Goal: Task Accomplishment & Management: Manage account settings

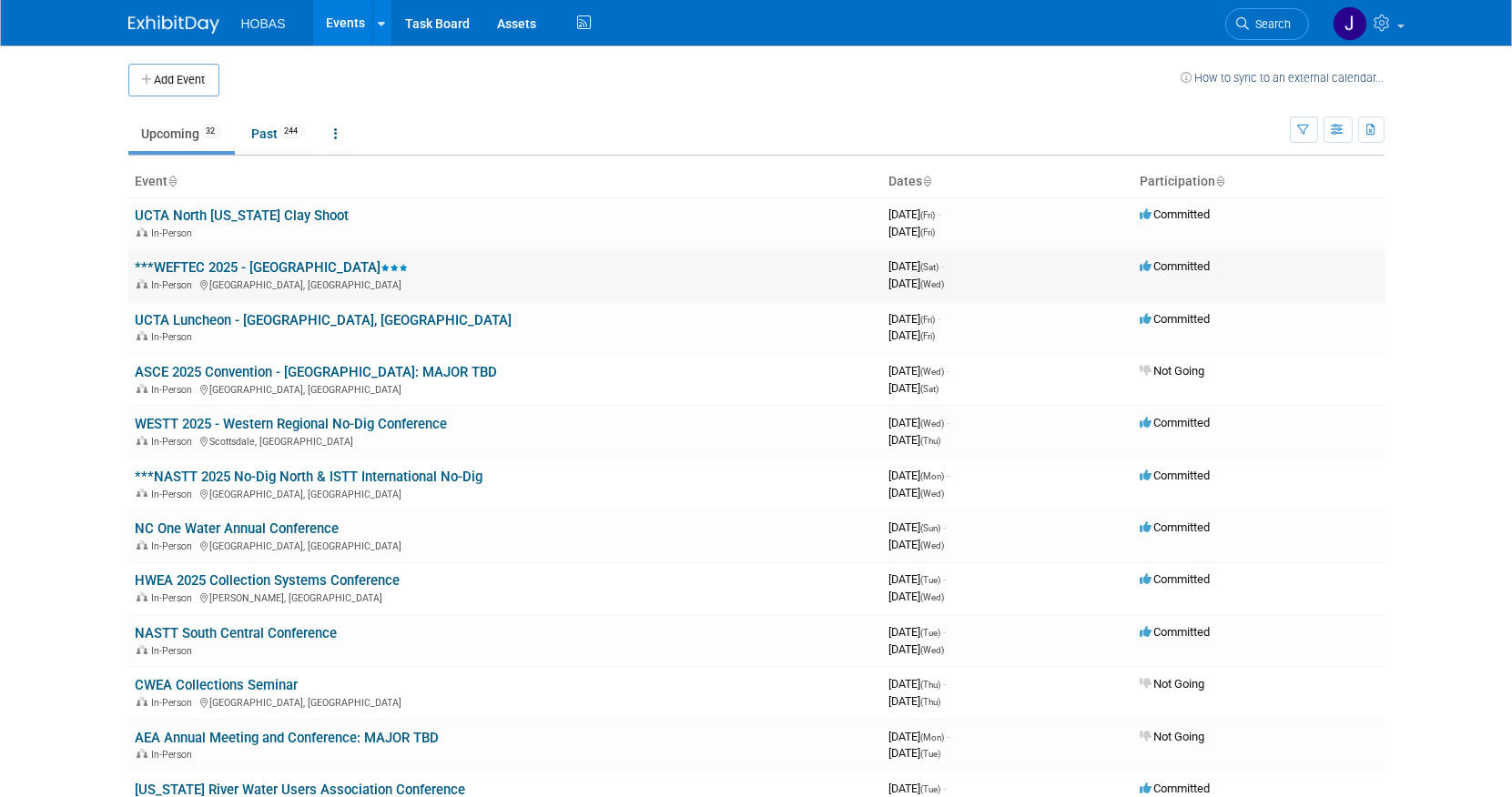
click at [201, 262] on link "***WEFTEC 2025 - [GEOGRAPHIC_DATA]" at bounding box center [272, 267] width 274 height 16
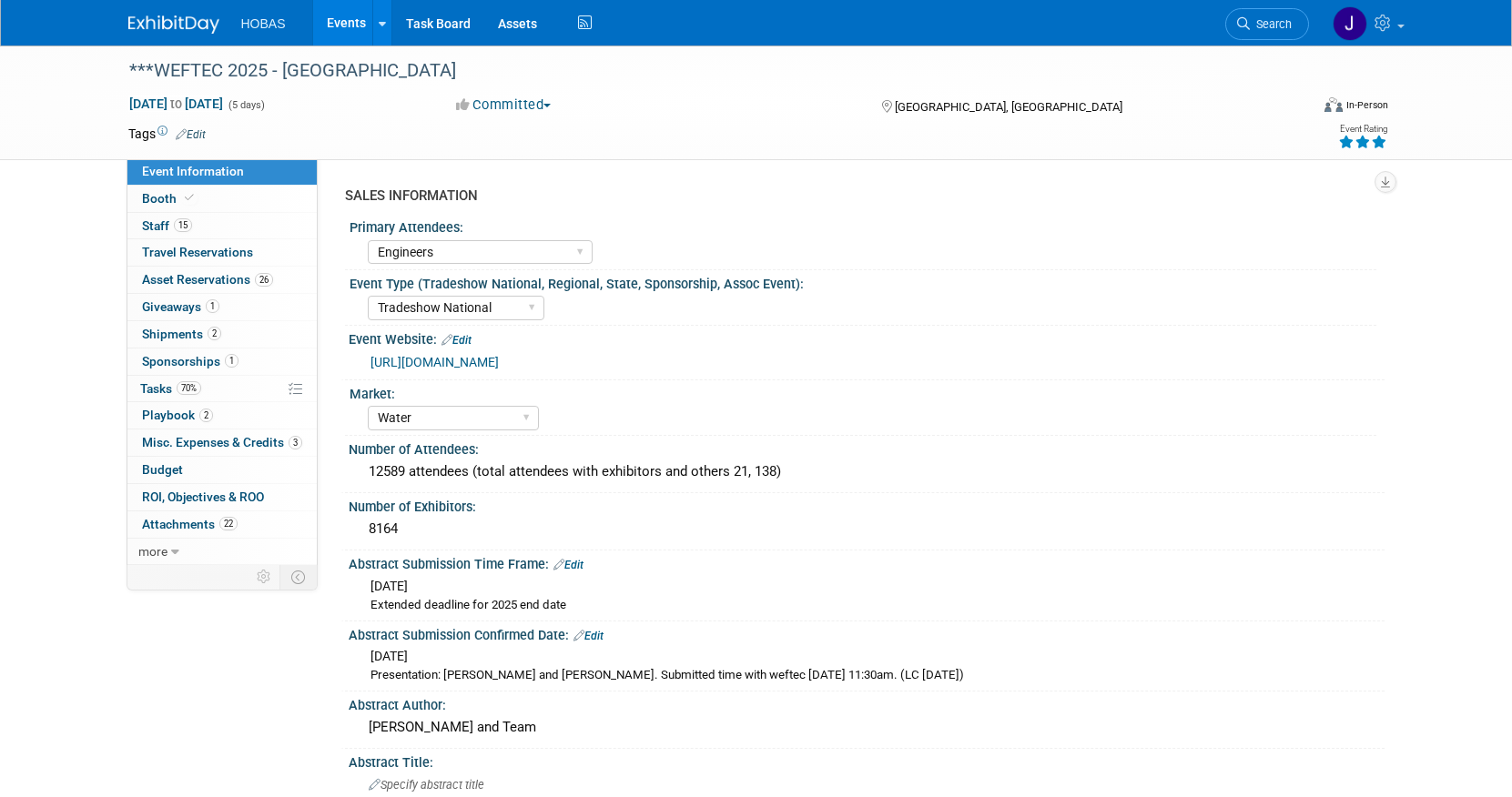
select select "Engineers"
select select "Tradeshow National"
select select "Water"
select select "Exhibiting and Sponsoring"
click at [159, 392] on span "Tasks 70%" at bounding box center [170, 388] width 61 height 14
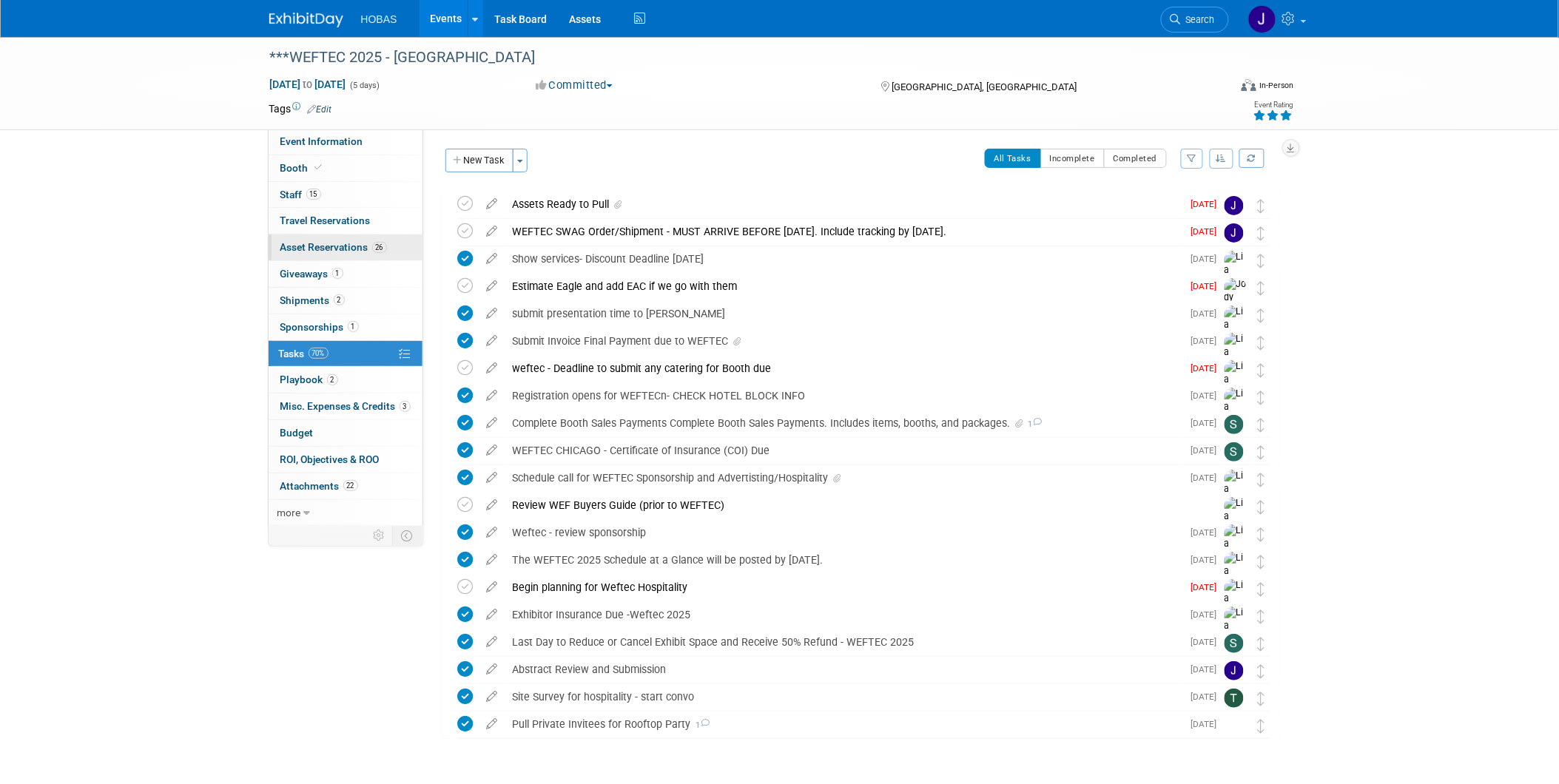
click at [293, 244] on span "Asset Reservations 26" at bounding box center [333, 247] width 106 height 12
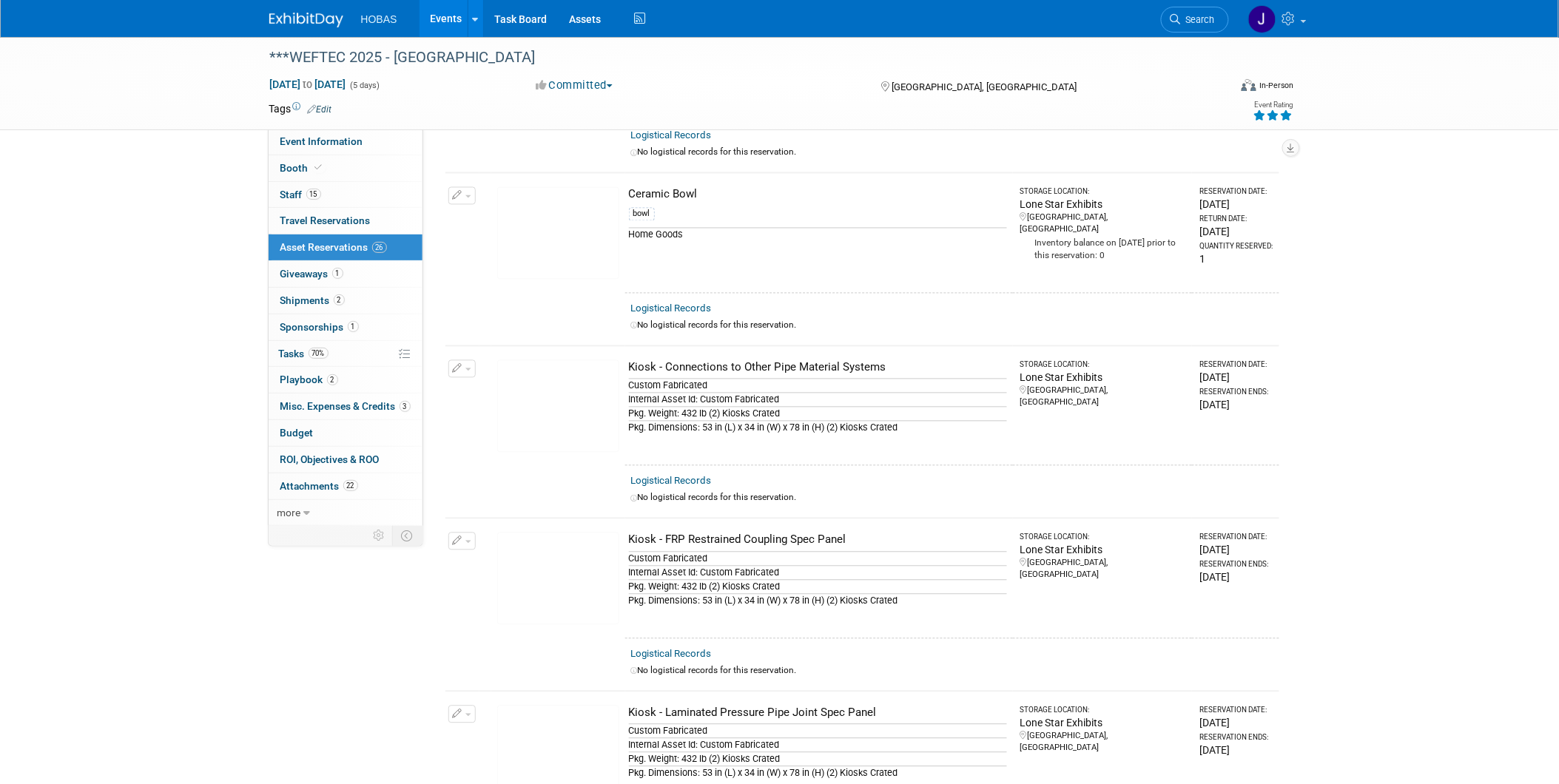
scroll to position [882, 0]
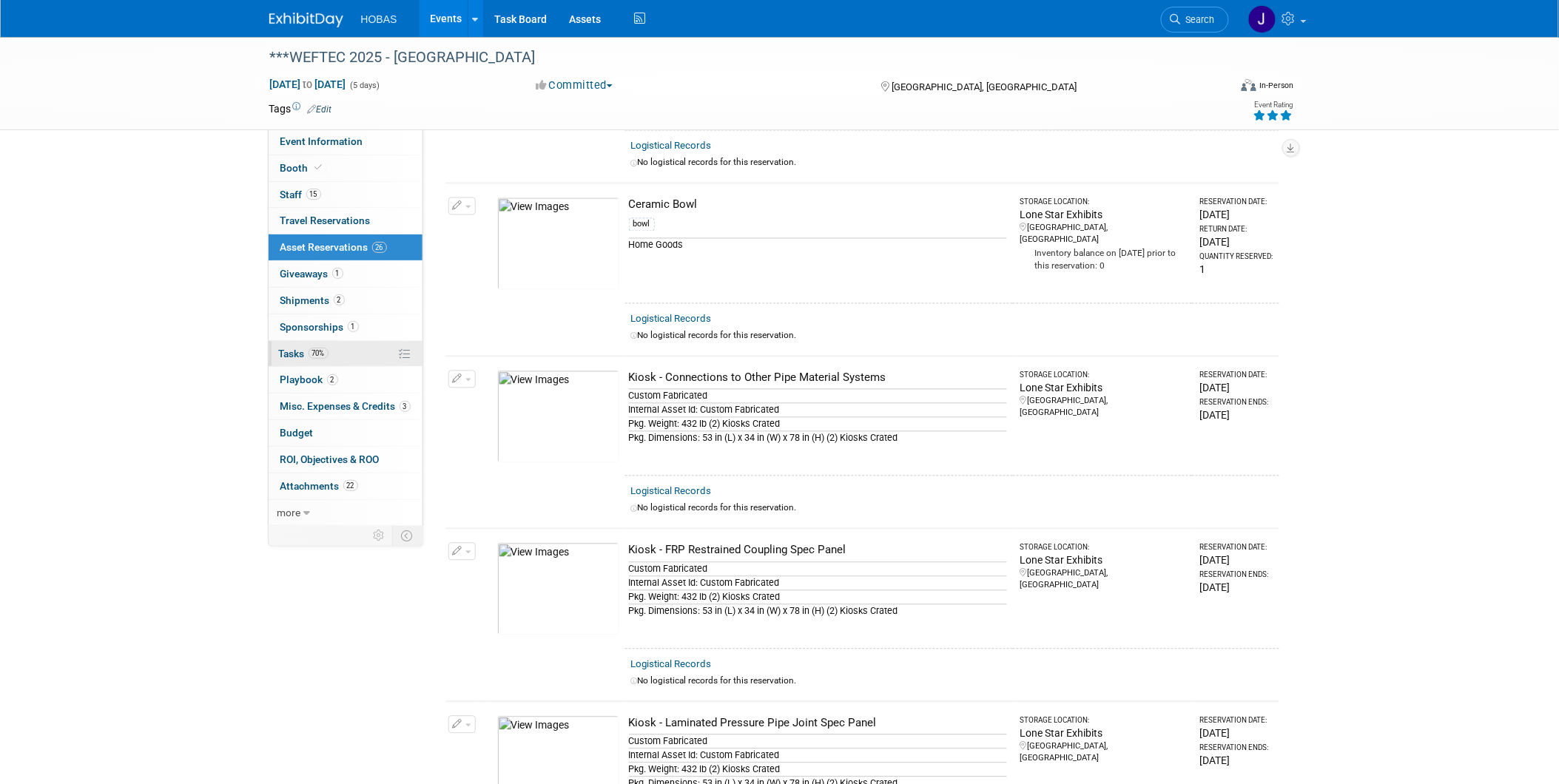
click at [297, 358] on span "Tasks 70%" at bounding box center [304, 353] width 49 height 12
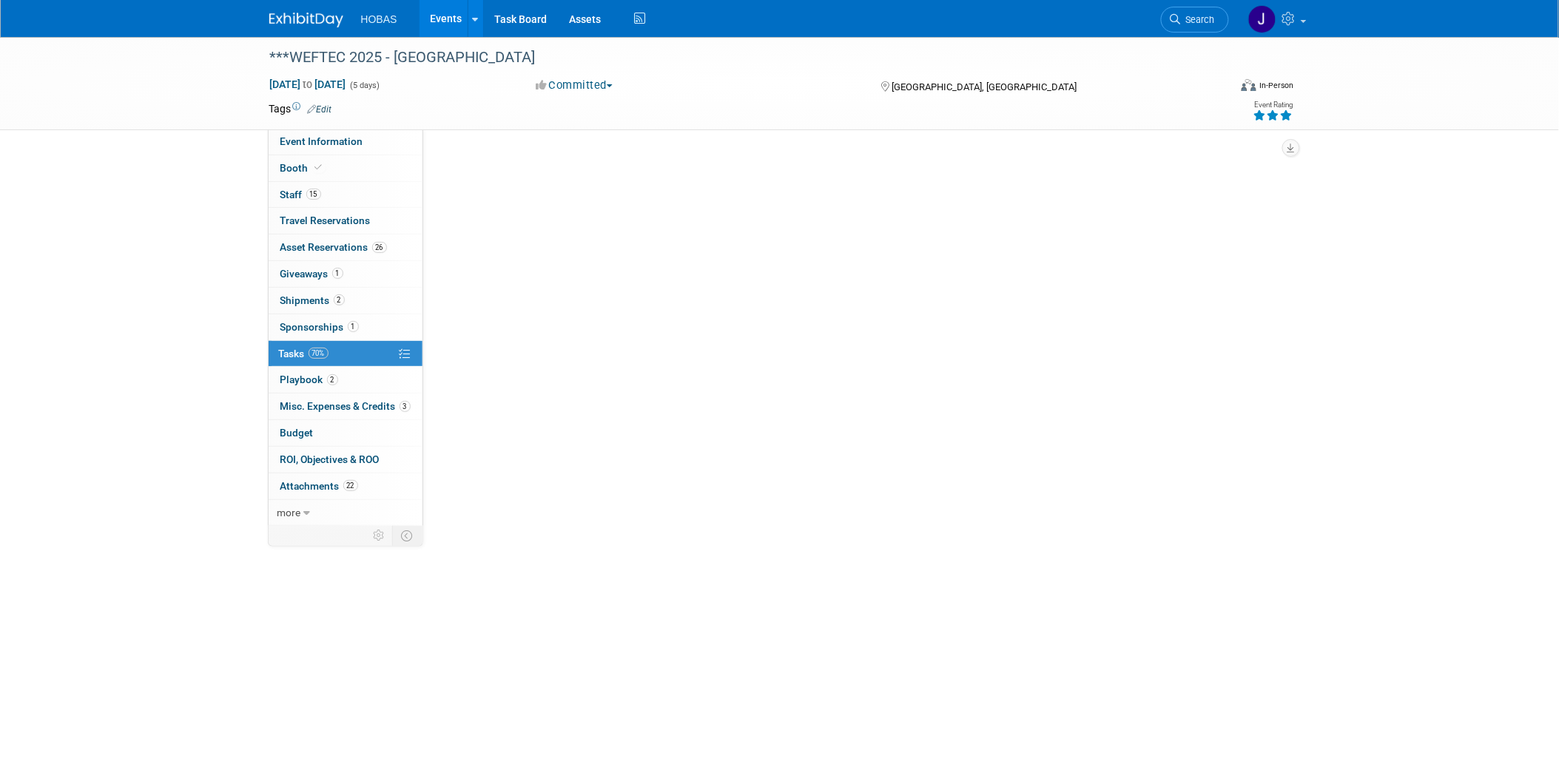
scroll to position [0, 0]
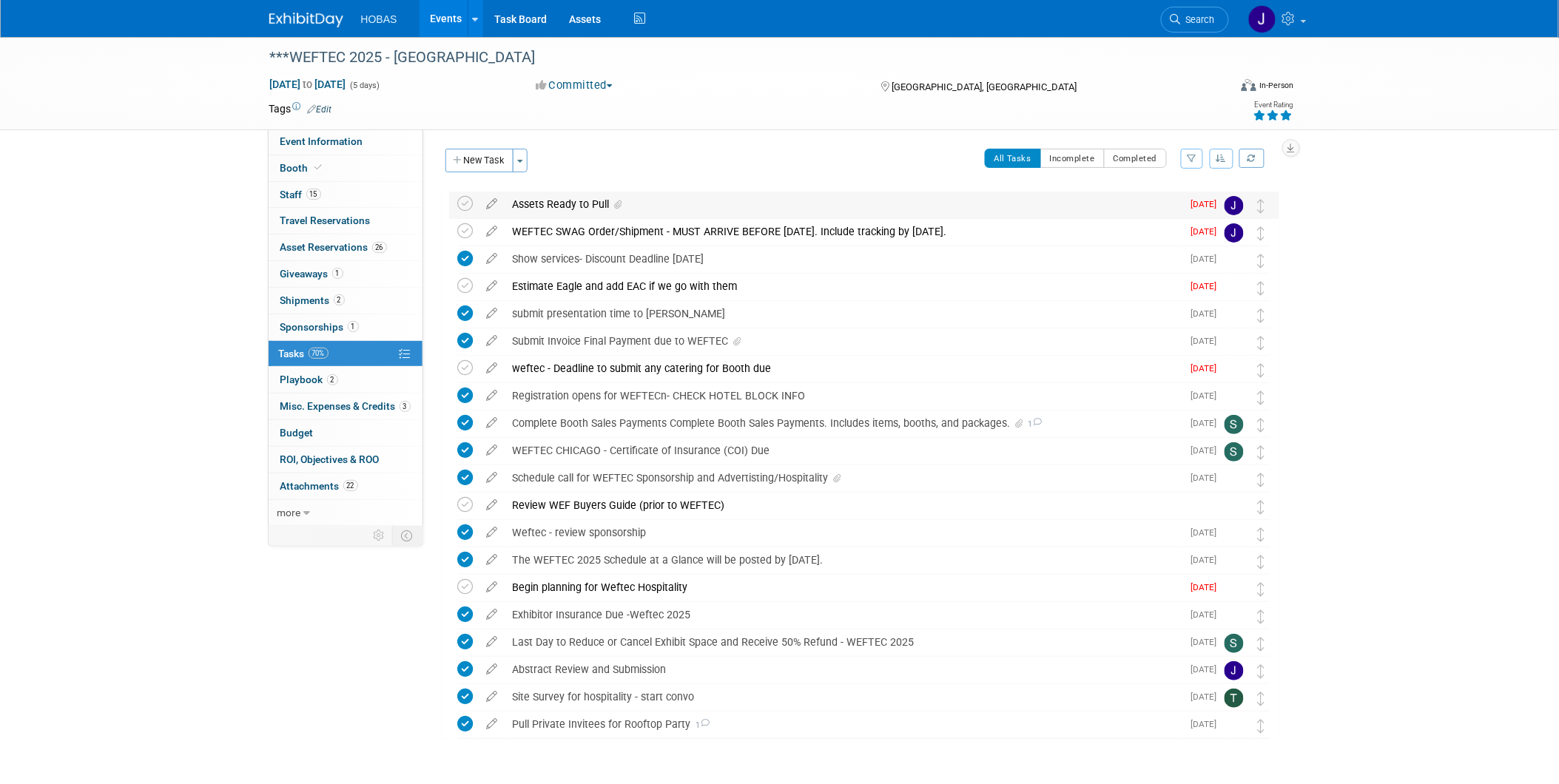
click at [574, 203] on div "Assets Ready to Pull" at bounding box center [844, 204] width 677 height 25
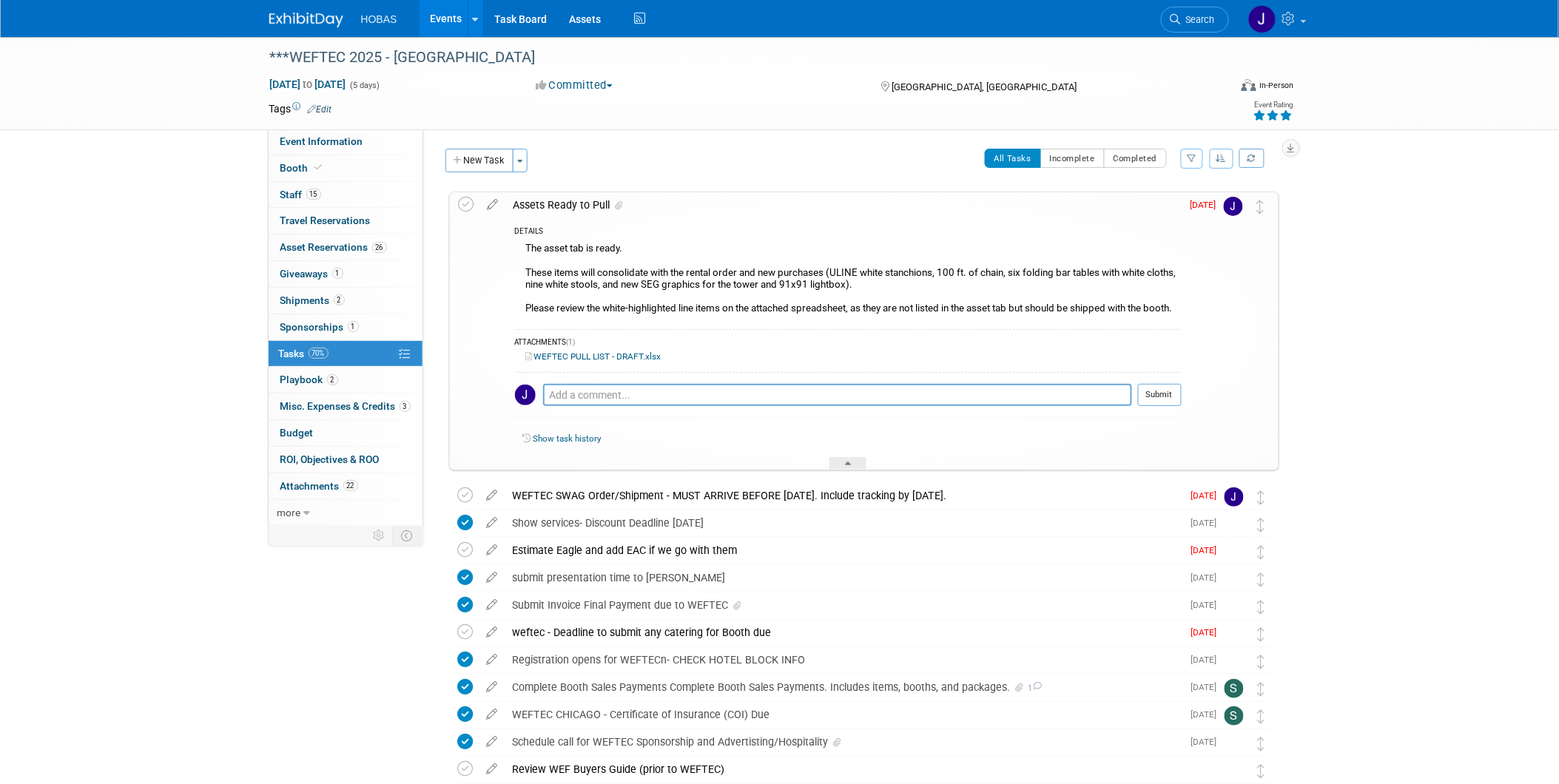
drag, startPoint x: 1093, startPoint y: 75, endPoint x: 1090, endPoint y: 91, distance: 16.3
click at [1090, 91] on div "[GEOGRAPHIC_DATA], [GEOGRAPHIC_DATA]" at bounding box center [1000, 85] width 240 height 18
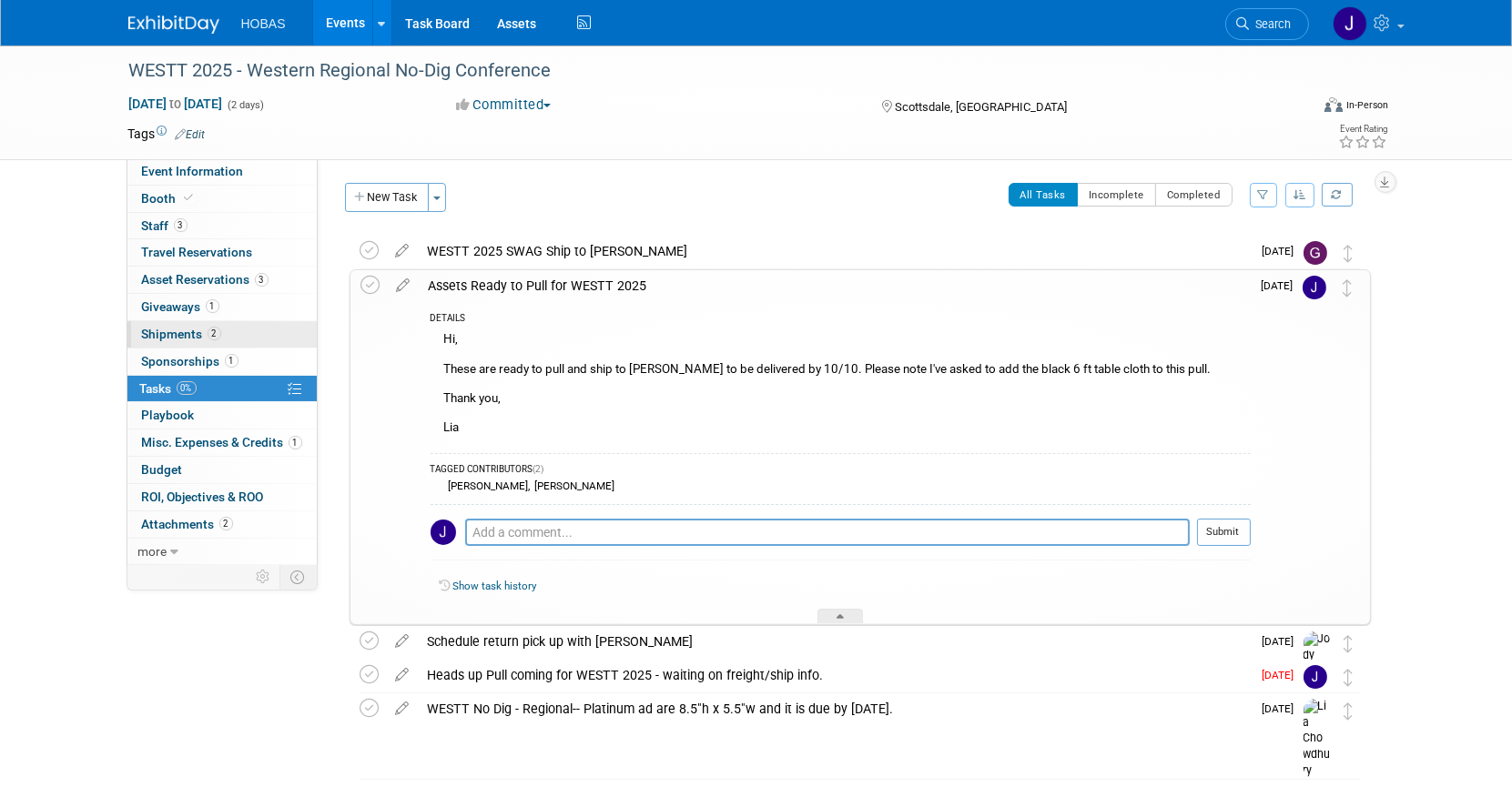
click at [178, 326] on link "2 Shipments 2" at bounding box center [222, 334] width 189 height 27
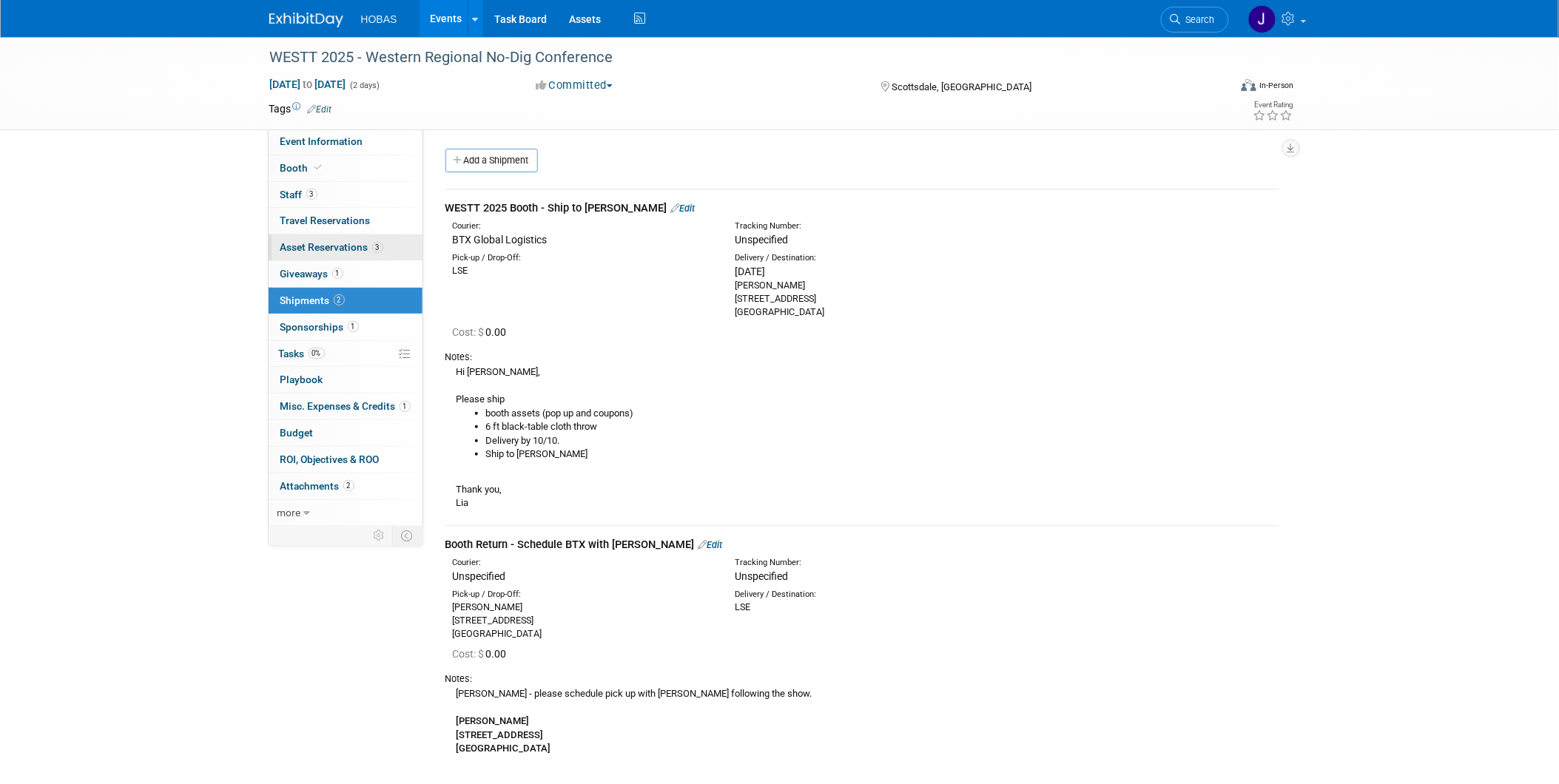
click at [349, 249] on span "Asset Reservations 3" at bounding box center [332, 247] width 103 height 12
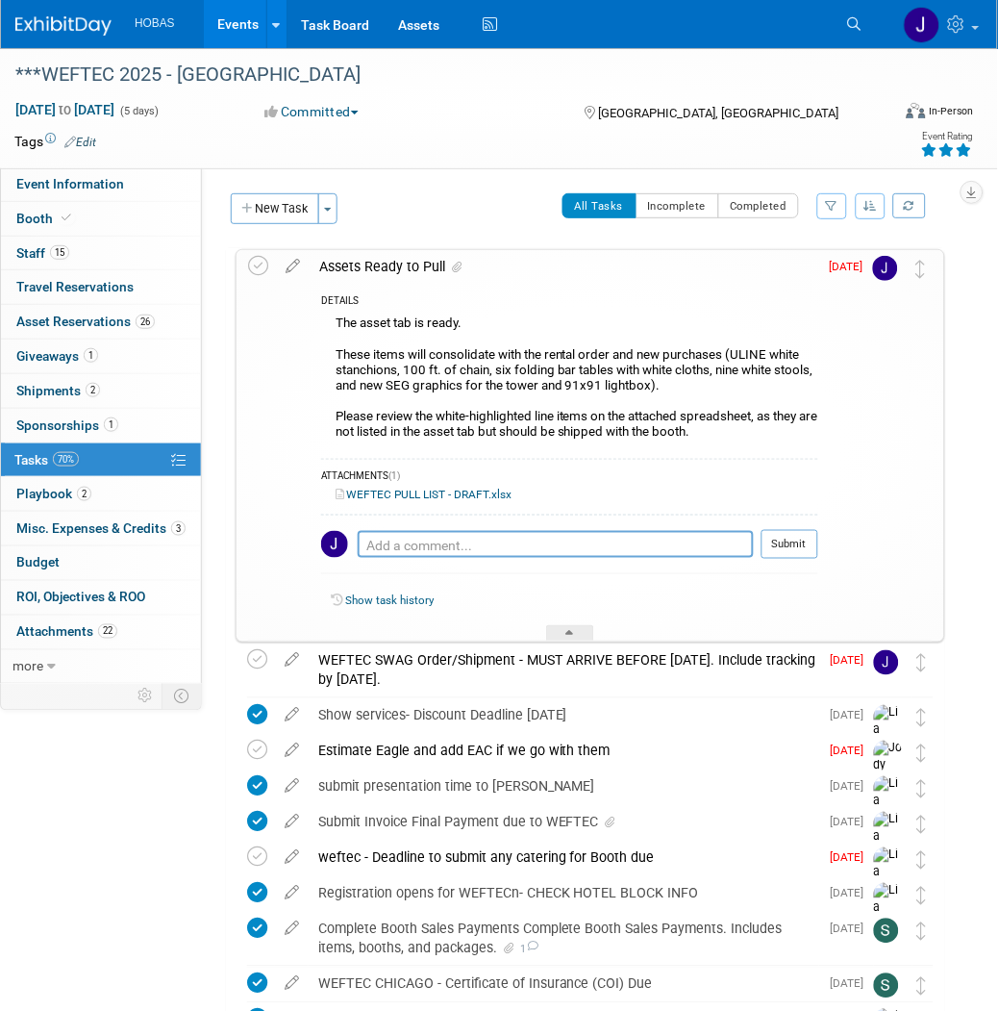
click at [112, 455] on link "70% Tasks 70%" at bounding box center [101, 460] width 200 height 34
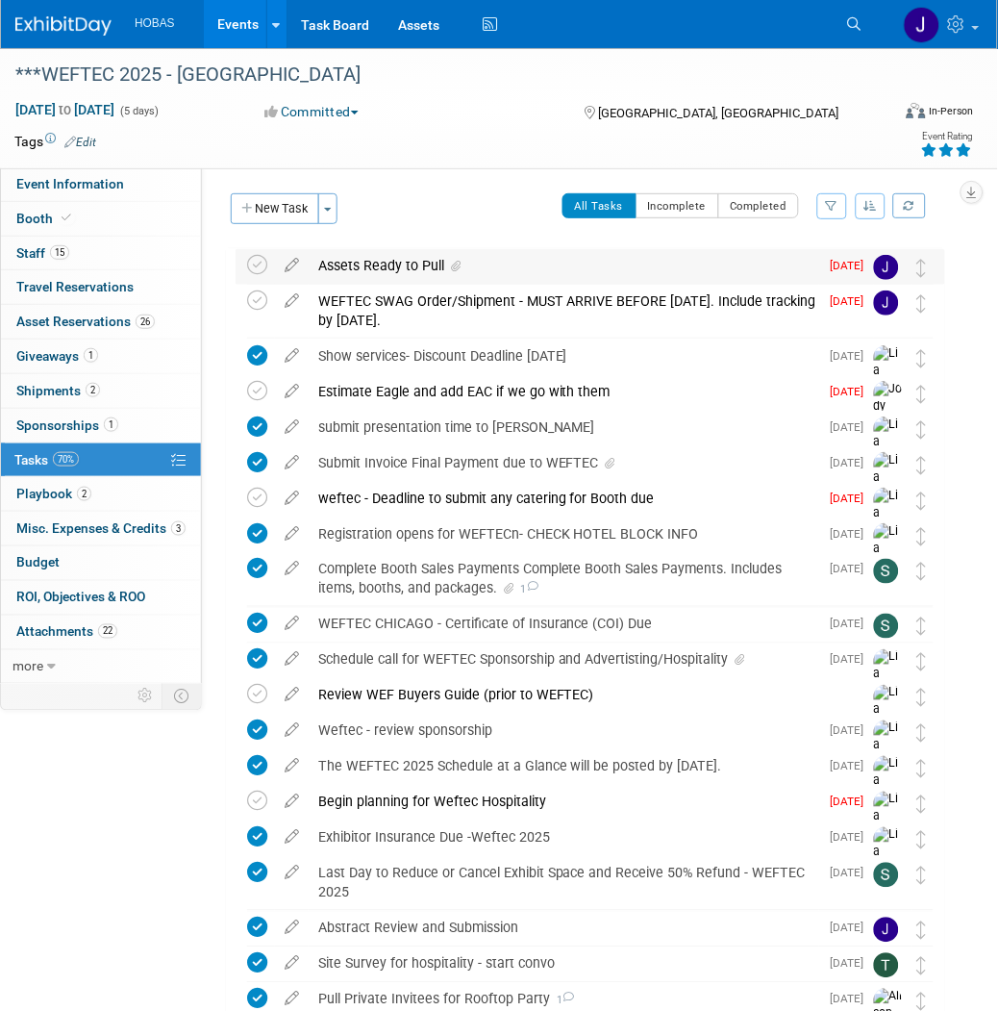
click at [416, 257] on div "Assets Ready to Pull" at bounding box center [564, 265] width 511 height 33
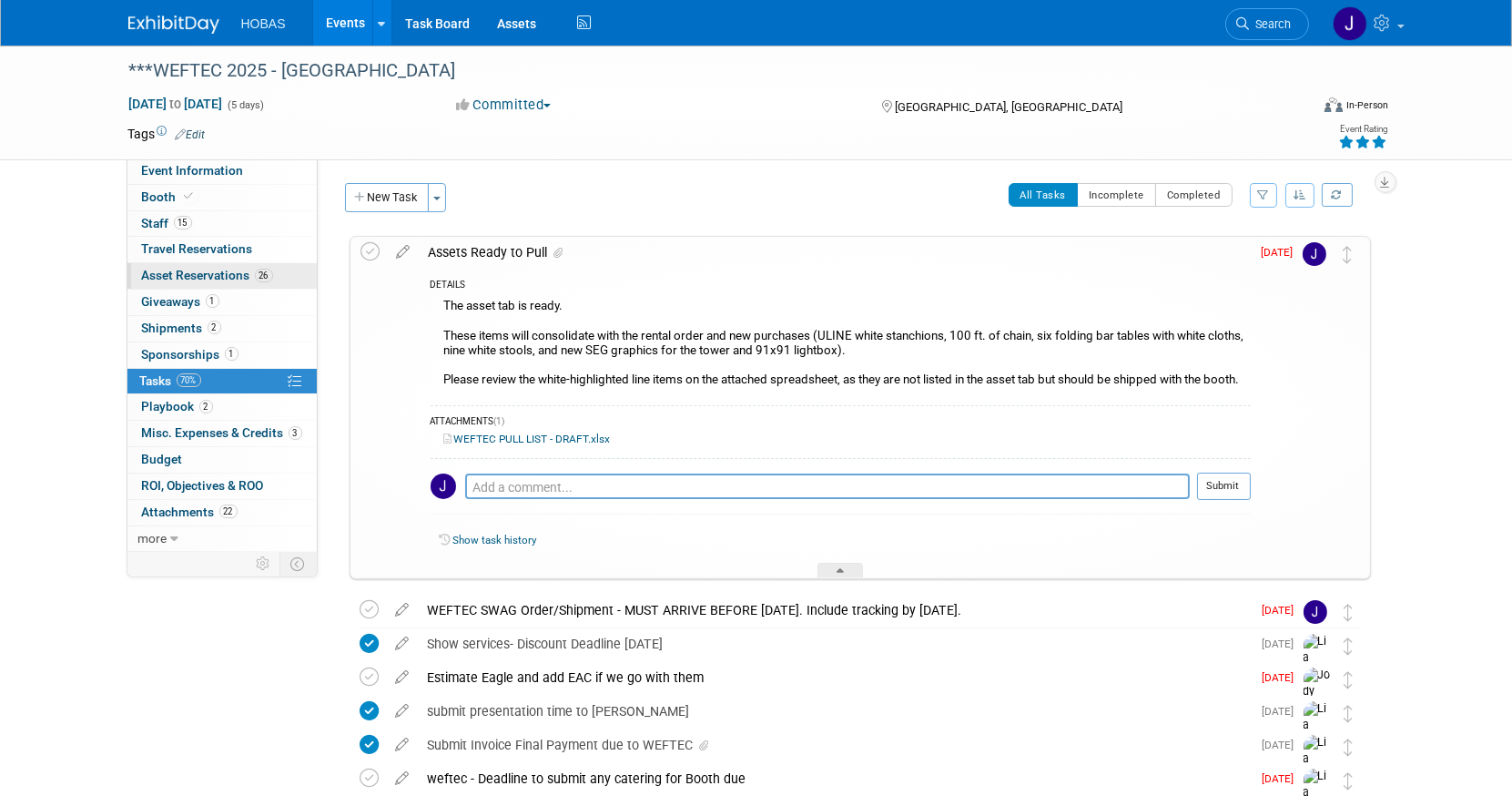
click at [175, 271] on span "Asset Reservations 26" at bounding box center [207, 274] width 131 height 14
